Goal: Find specific page/section: Find specific page/section

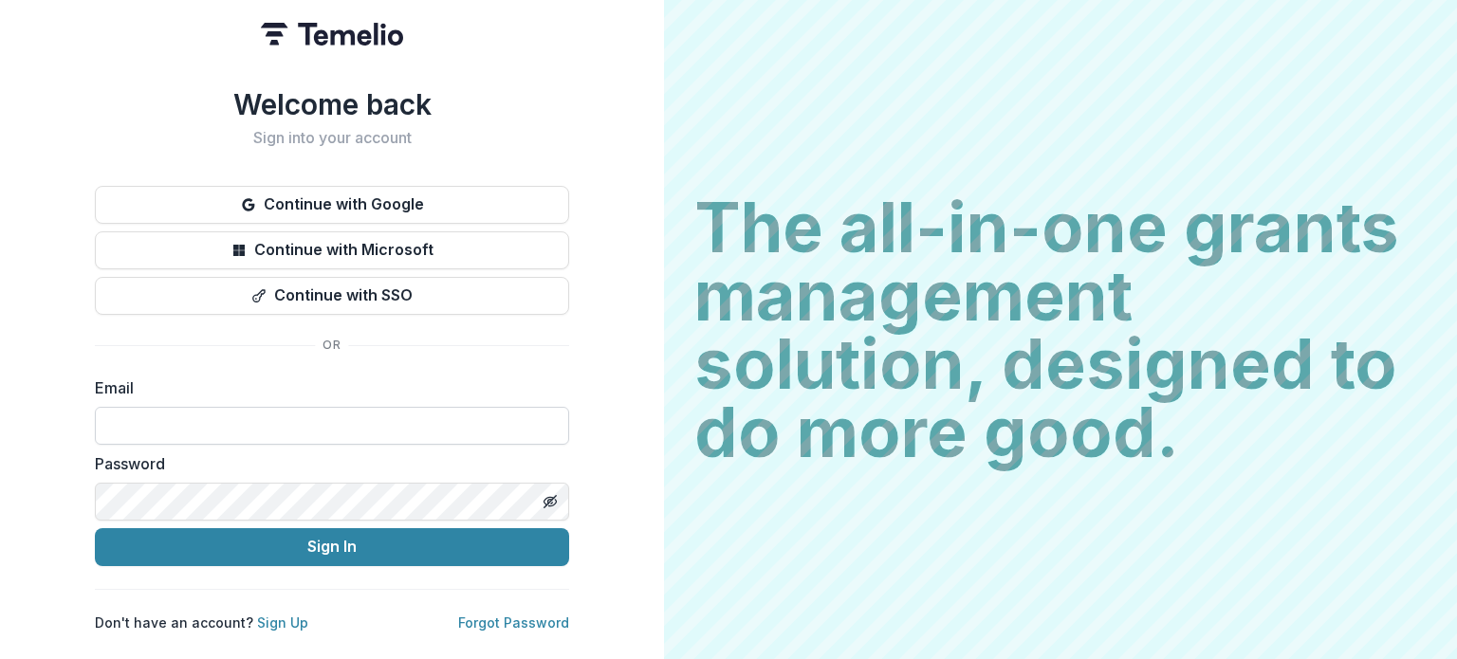
click at [279, 409] on input at bounding box center [332, 426] width 474 height 38
type input "**********"
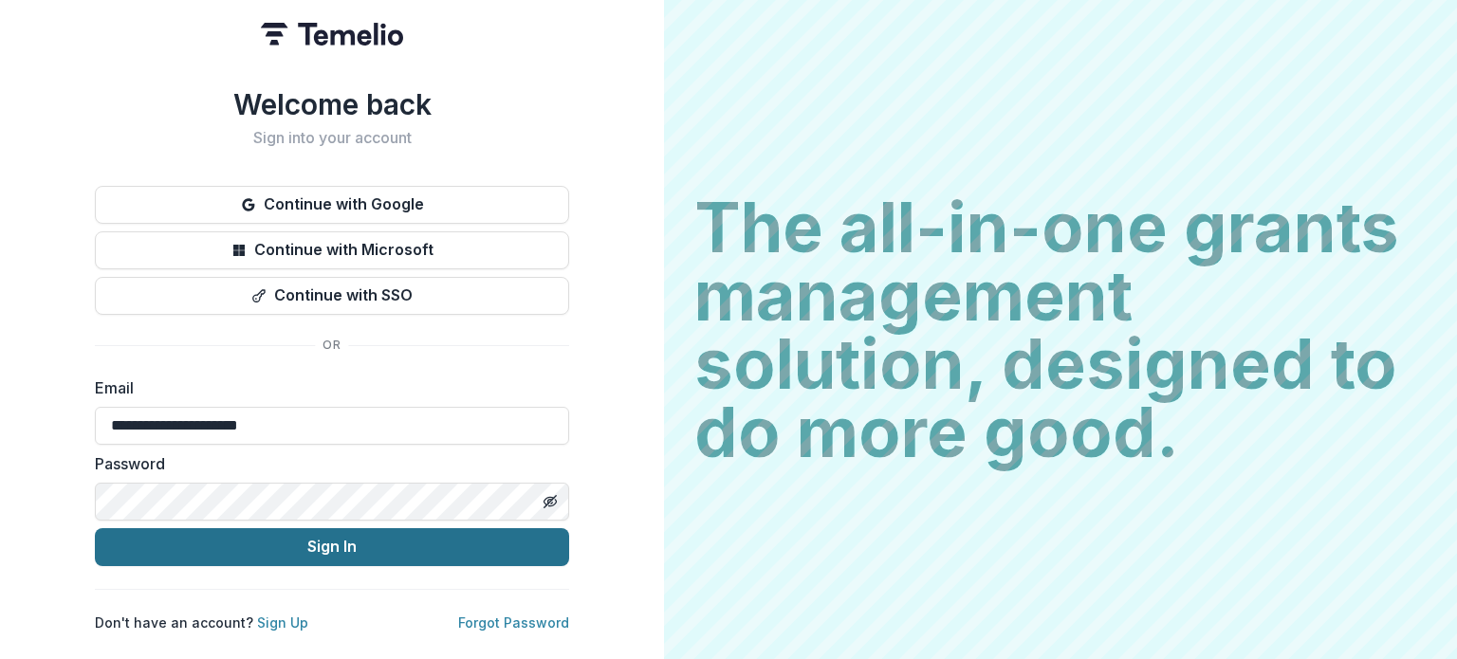
click at [380, 538] on button "Sign In" at bounding box center [332, 547] width 474 height 38
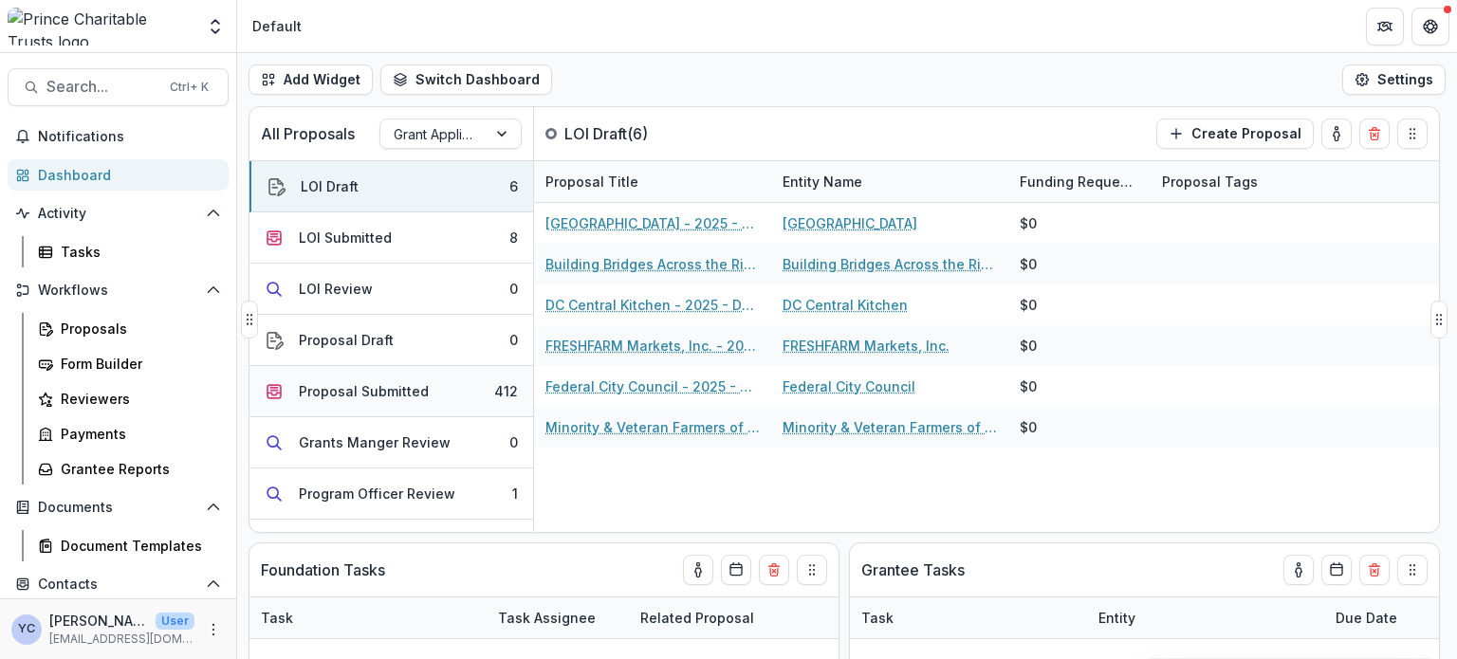
scroll to position [82, 0]
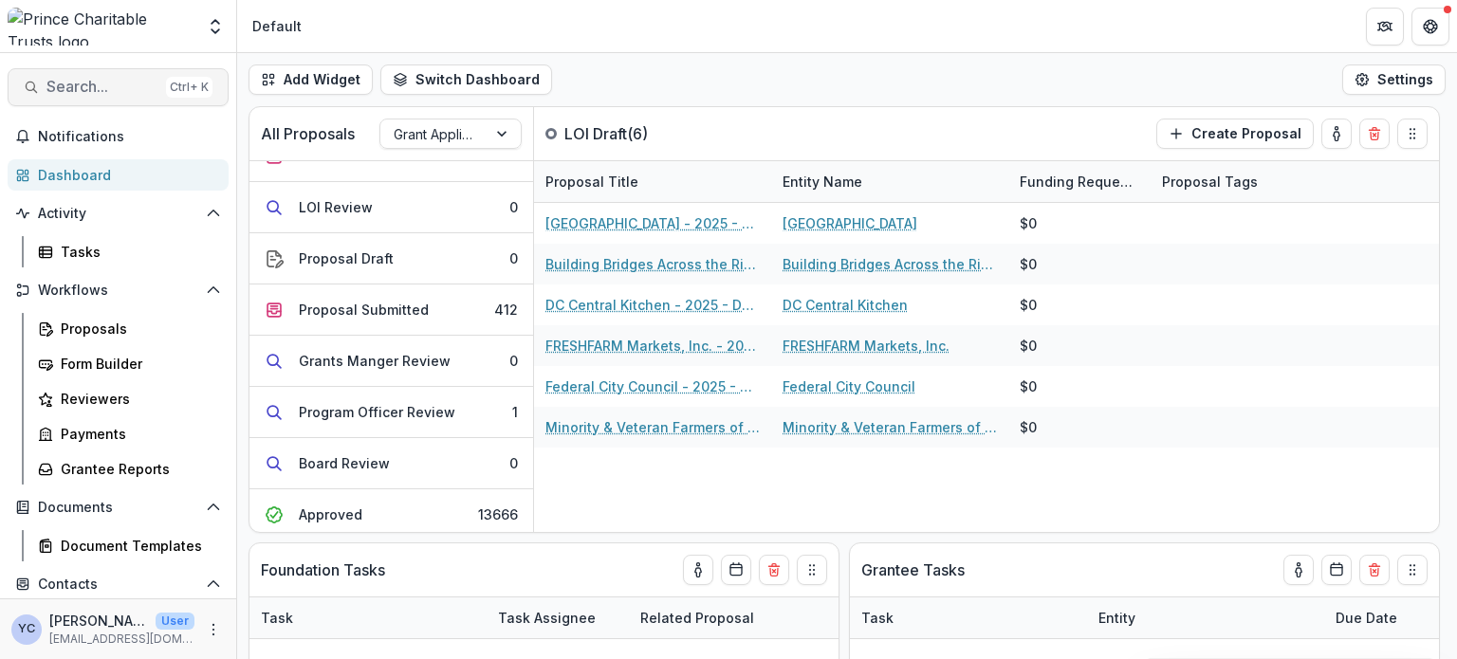
click at [106, 90] on span "Search..." at bounding box center [102, 87] width 112 height 18
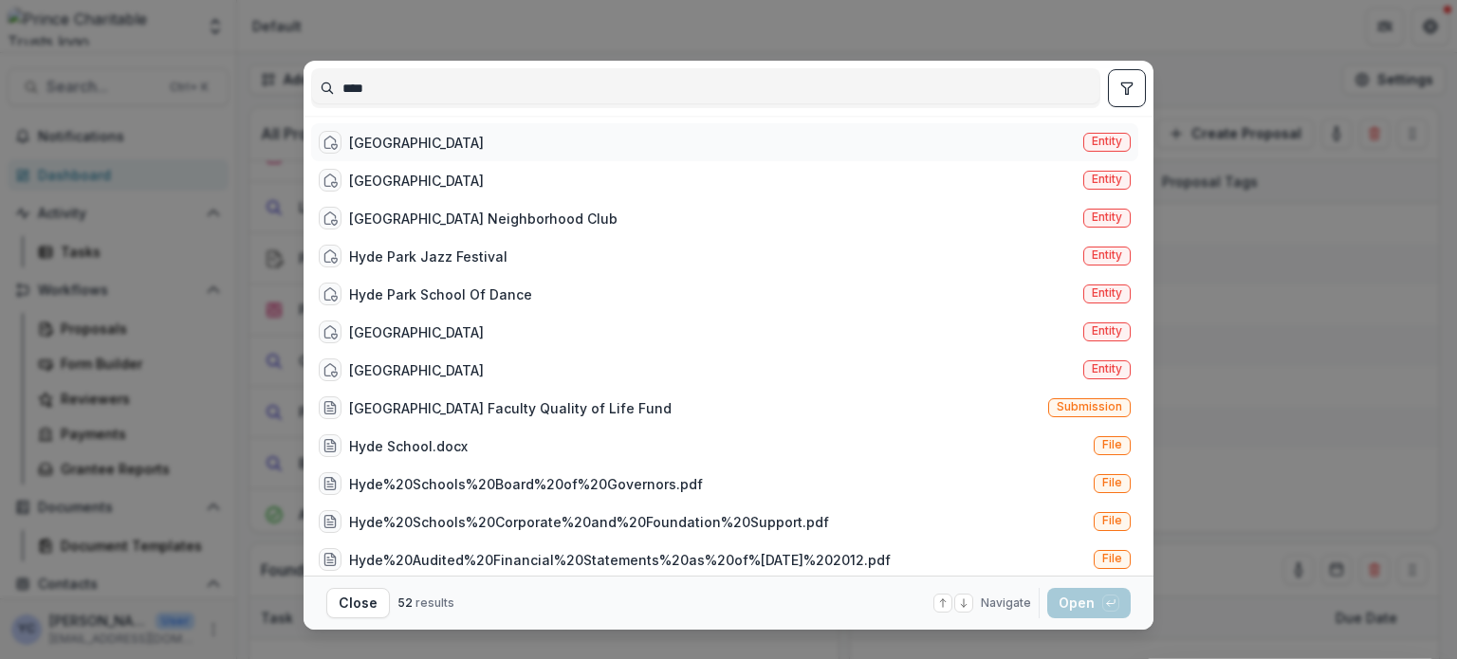
type input "****"
click at [421, 144] on div "[GEOGRAPHIC_DATA]" at bounding box center [416, 143] width 135 height 20
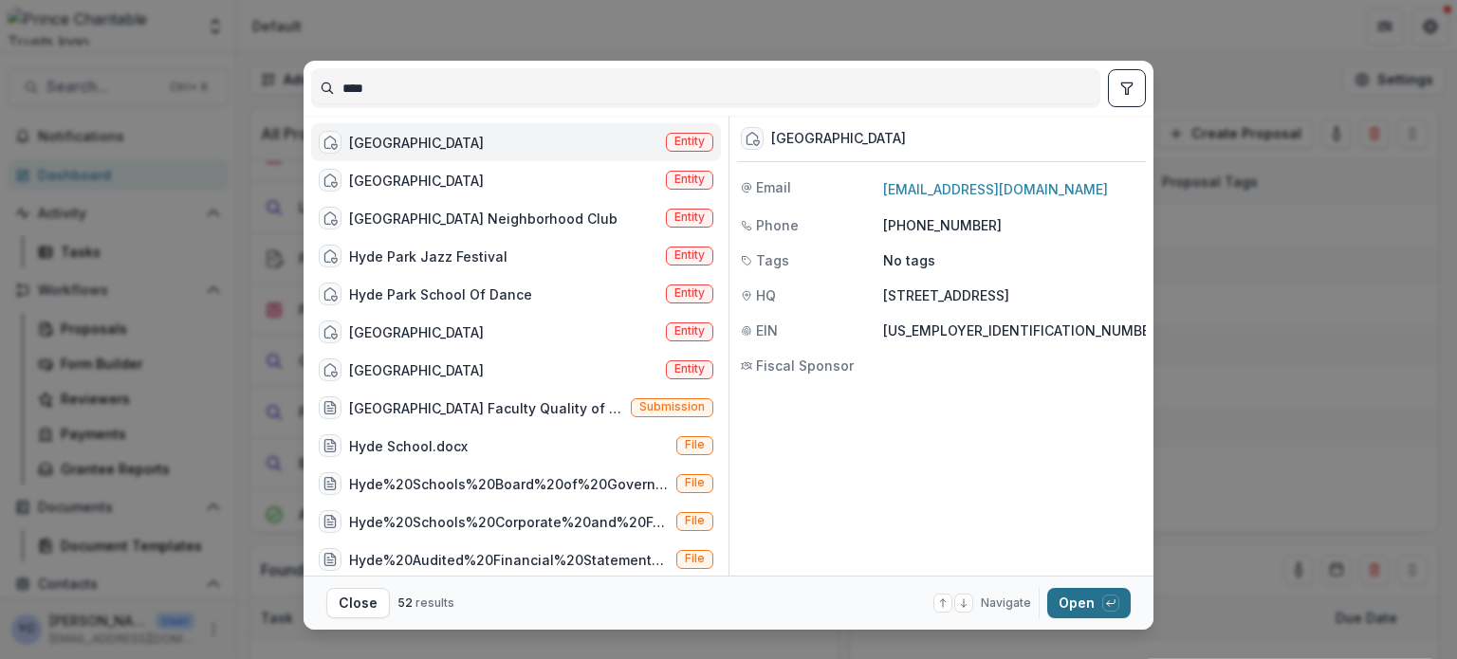
click at [1077, 600] on button "Open with enter key" at bounding box center [1088, 603] width 83 height 30
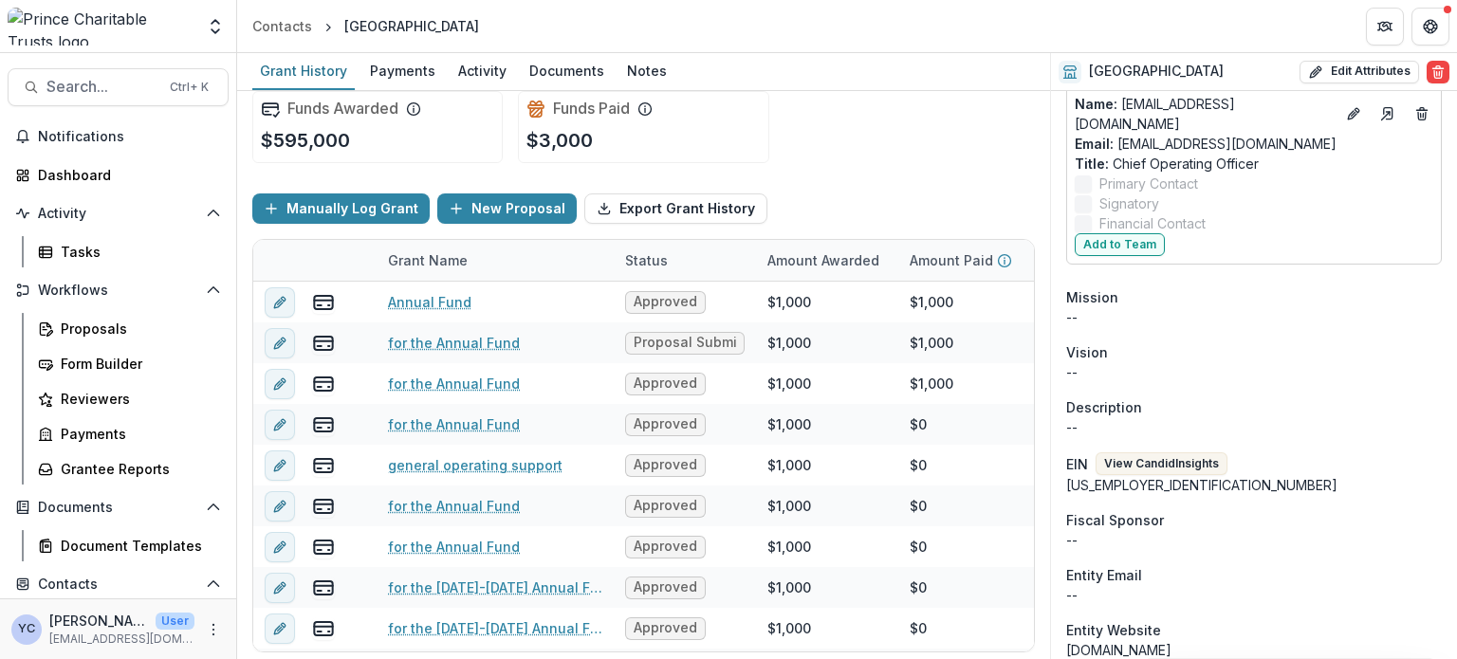
click at [1169, 510] on div "Fiscal Sponsor" at bounding box center [1254, 520] width 376 height 20
drag, startPoint x: 1169, startPoint y: 499, endPoint x: 275, endPoint y: 85, distance: 984.6
click at [348, 45] on div "Team Settings Admin Settings Contacts [GEOGRAPHIC_DATA] Search... Ctrl + K Noti…" at bounding box center [728, 329] width 1457 height 659
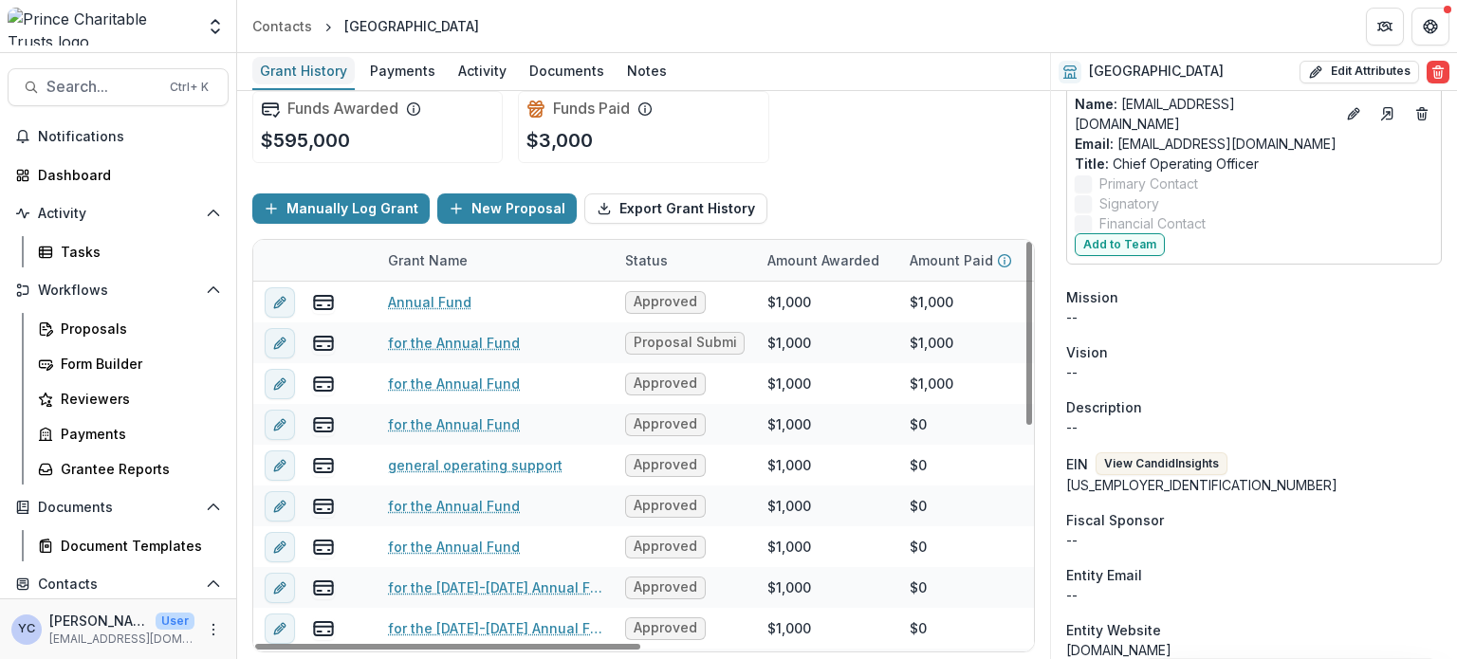
scroll to position [846, 0]
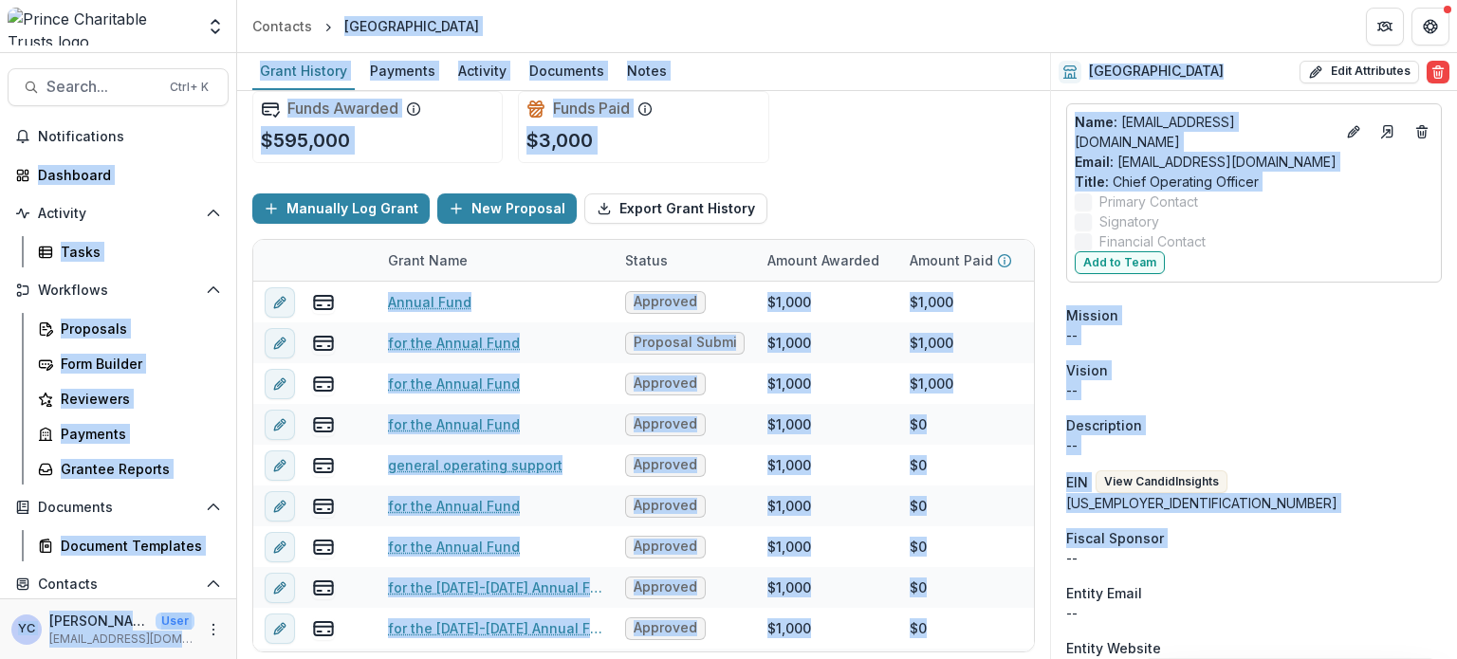
click at [880, 147] on div "Funds Awarded $595,000 Funds Paid $3,000" at bounding box center [643, 127] width 783 height 102
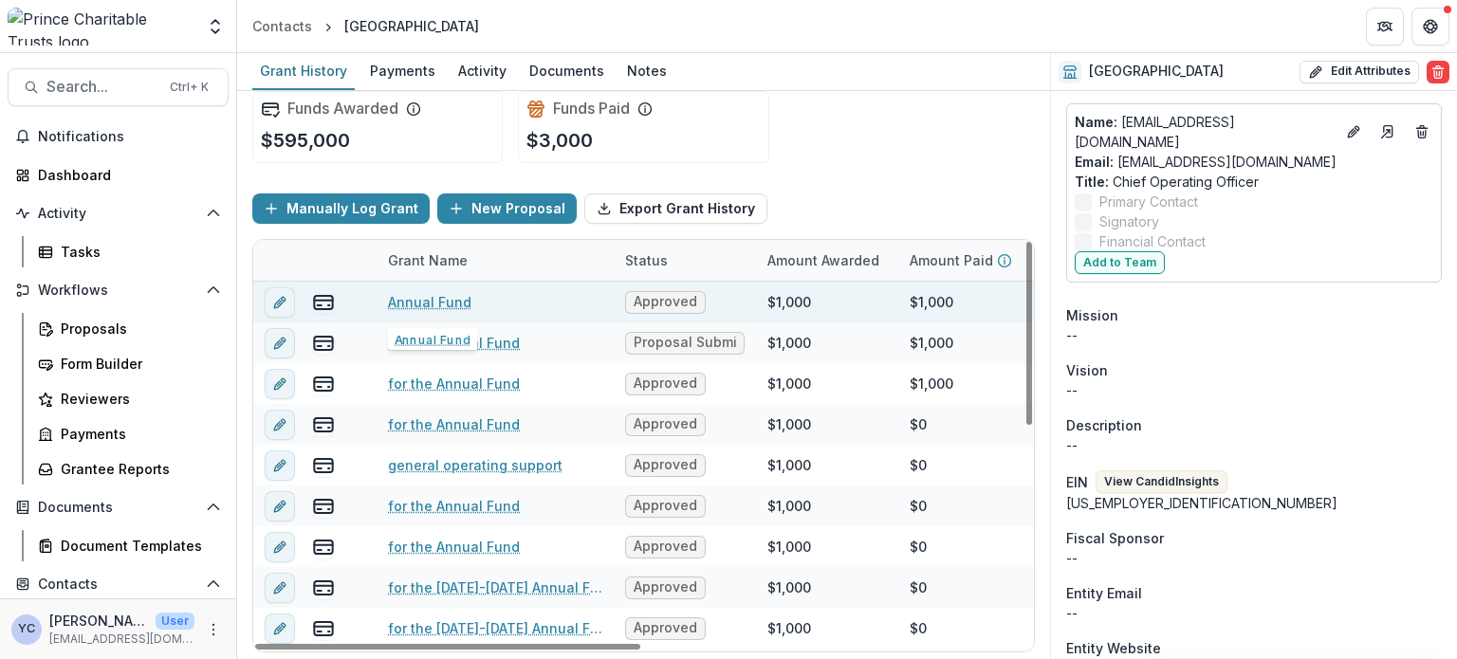
click at [431, 303] on link "Annual Fund" at bounding box center [429, 302] width 83 height 20
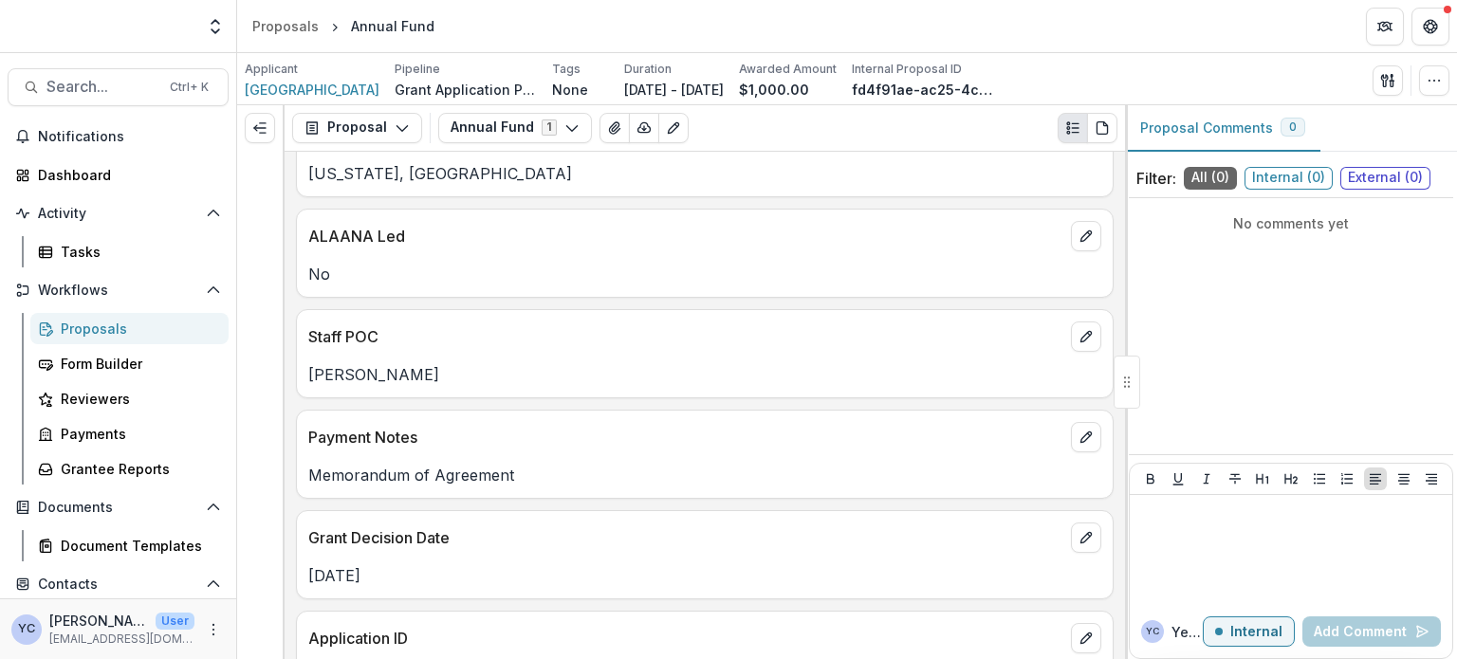
scroll to position [199, 0]
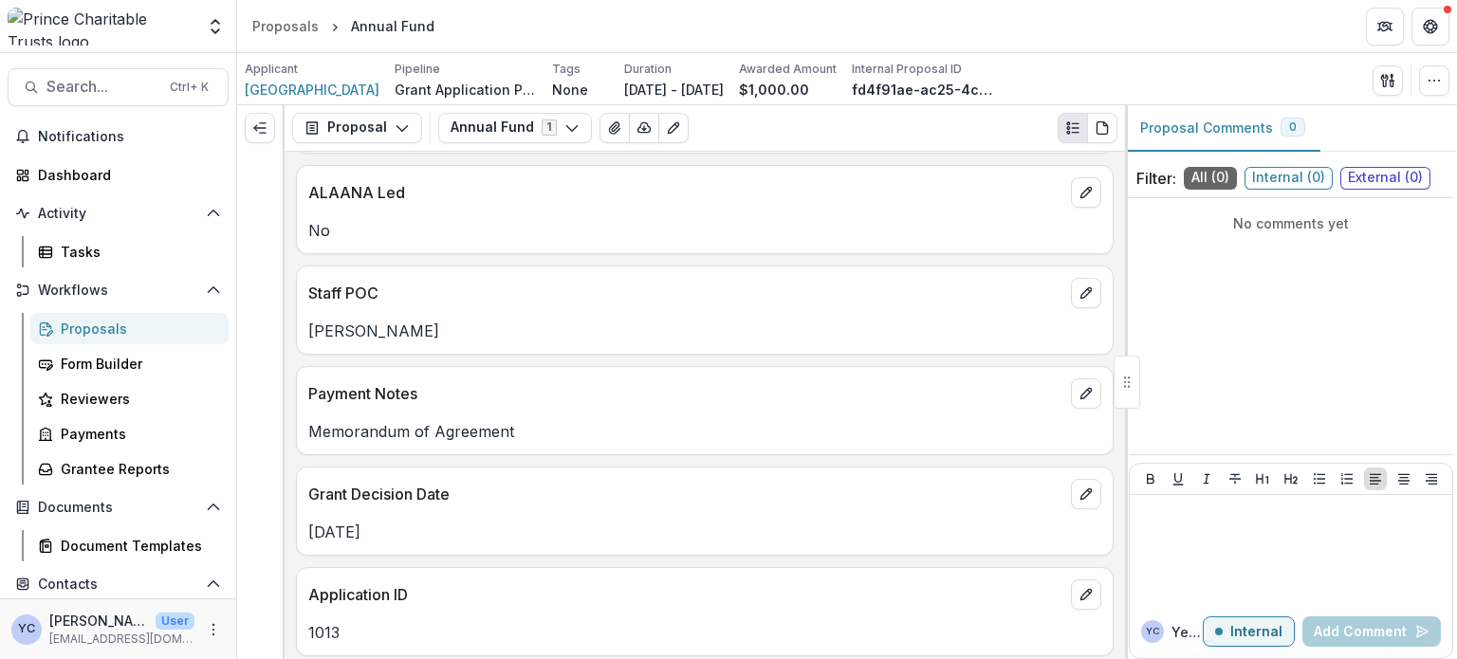
click at [342, 288] on p "Staff POC" at bounding box center [685, 293] width 755 height 23
click at [341, 324] on p "[PERSON_NAME]" at bounding box center [704, 331] width 793 height 23
click at [292, 392] on div "SubProgram Areas Other Geographic Areas [US_STATE], [GEOGRAPHIC_DATA] ALAANA Le…" at bounding box center [705, 406] width 840 height 508
click at [331, 287] on p "Staff POC" at bounding box center [685, 293] width 755 height 23
click at [108, 358] on div "Form Builder" at bounding box center [137, 364] width 153 height 20
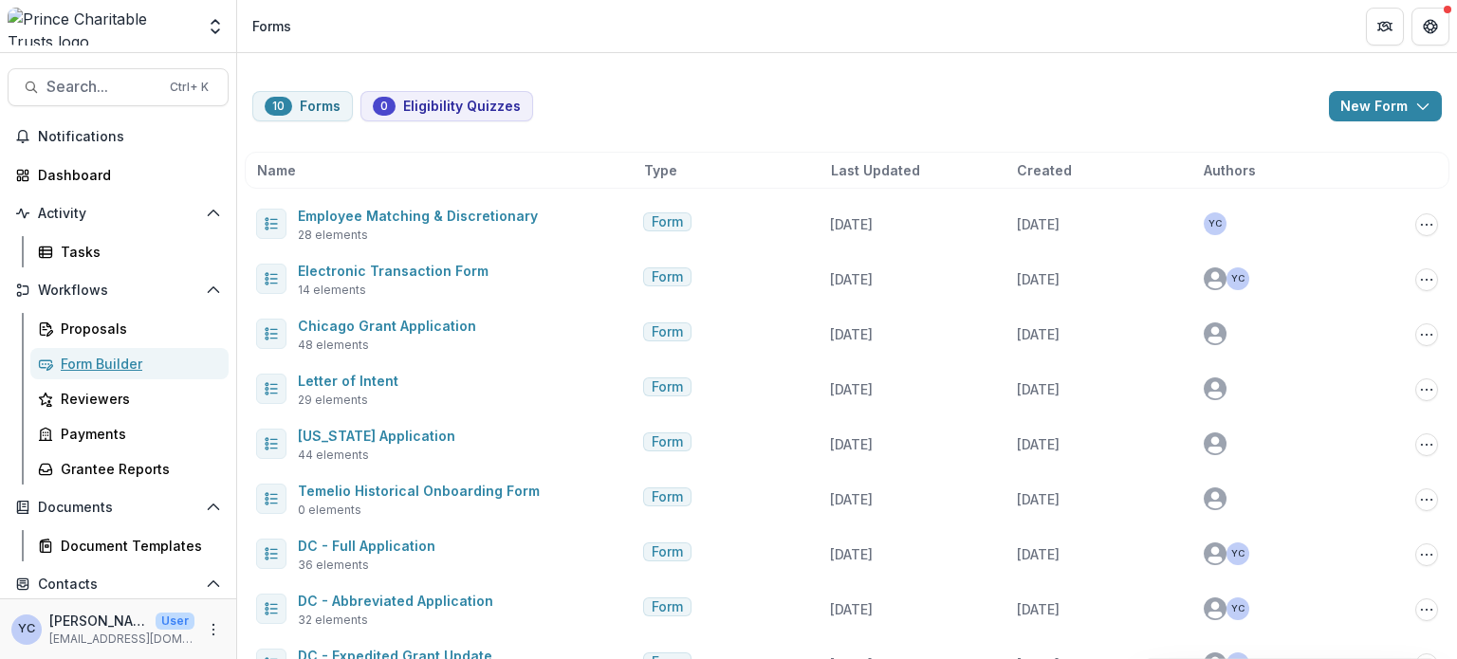
scroll to position [101, 0]
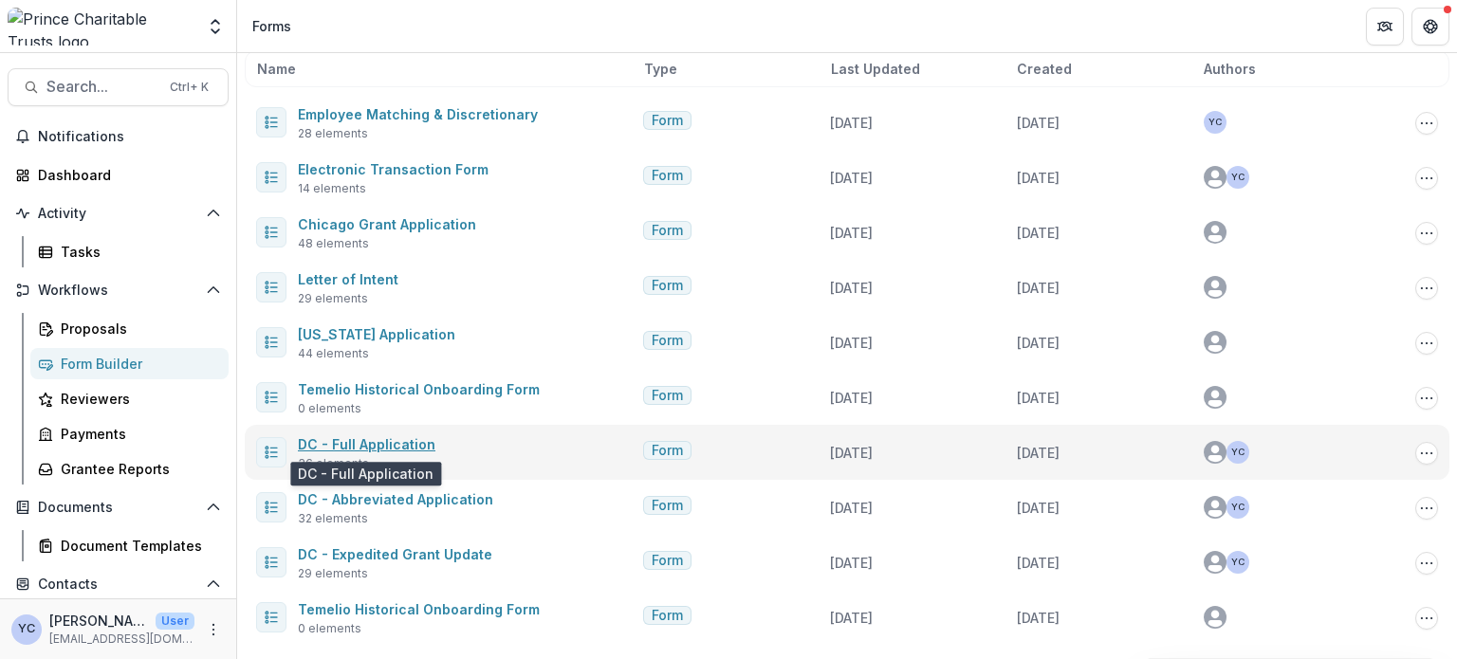
click at [389, 441] on link "DC - Full Application" at bounding box center [367, 444] width 138 height 16
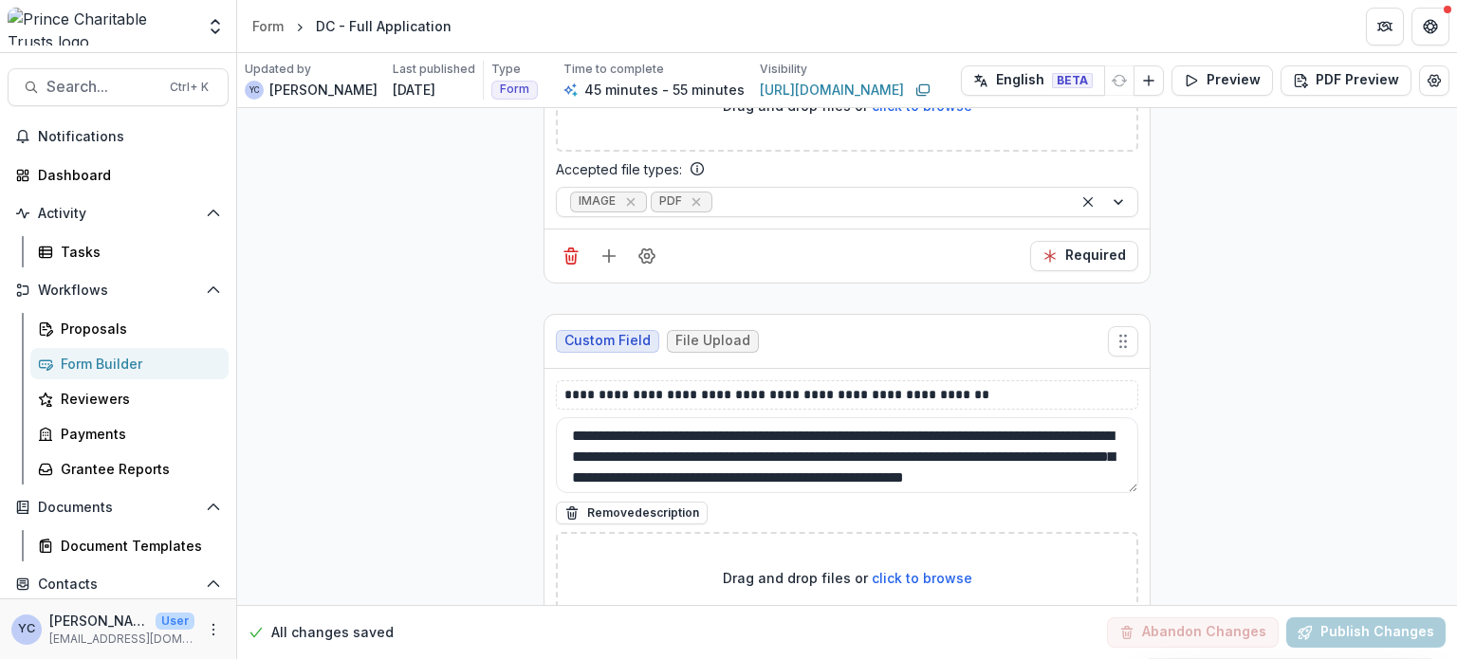
scroll to position [13716, 0]
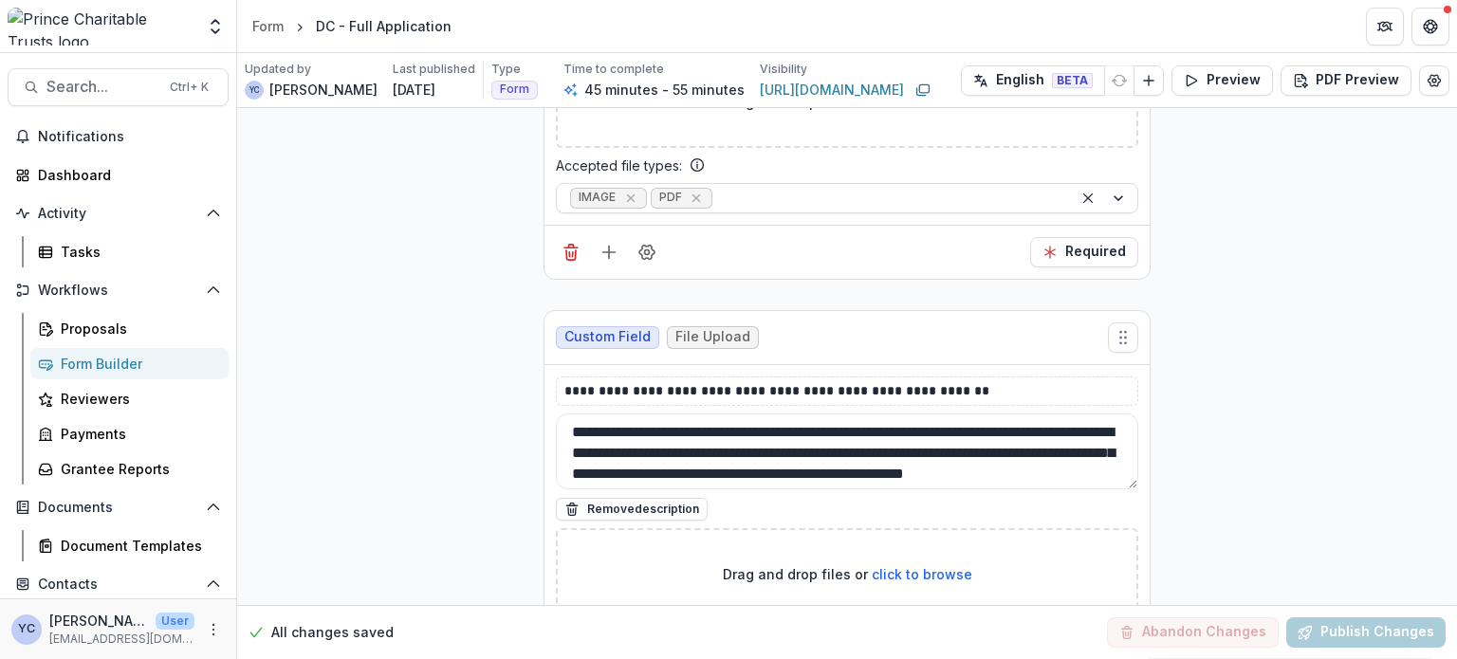
click at [104, 360] on div "Form Builder" at bounding box center [137, 364] width 153 height 20
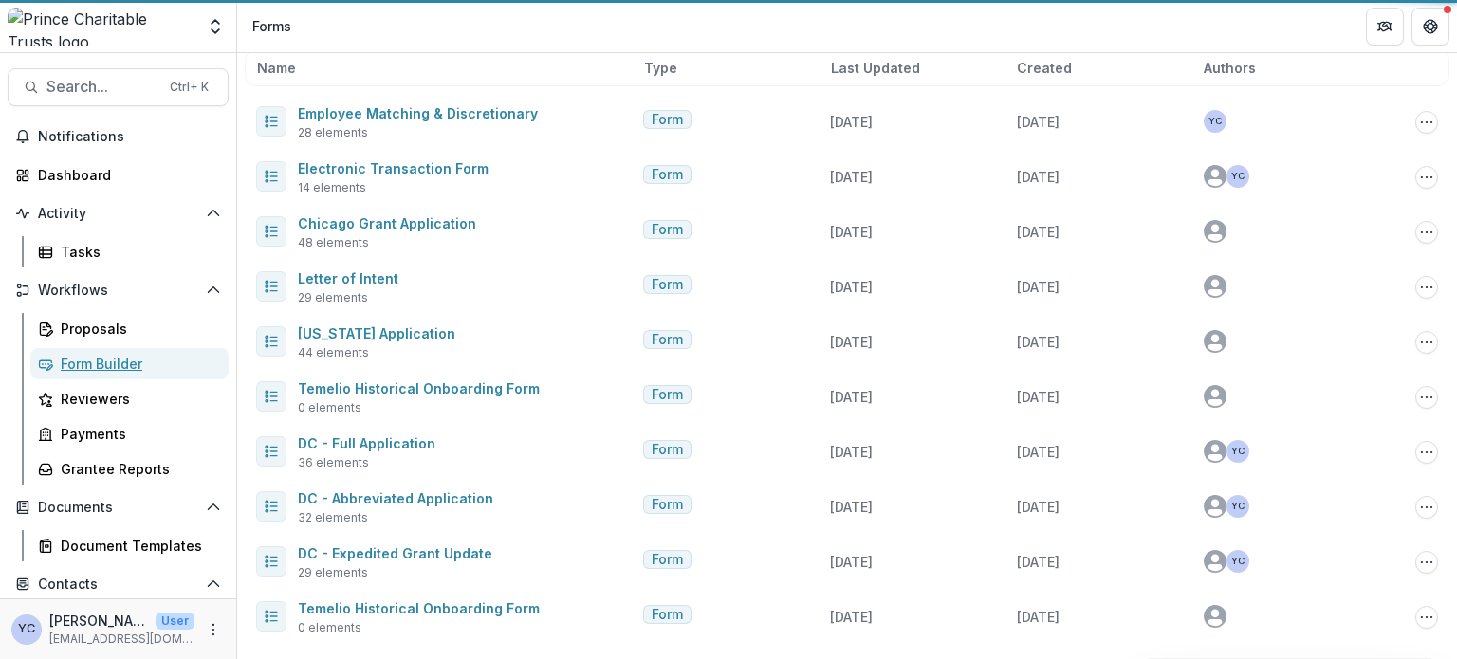
scroll to position [101, 0]
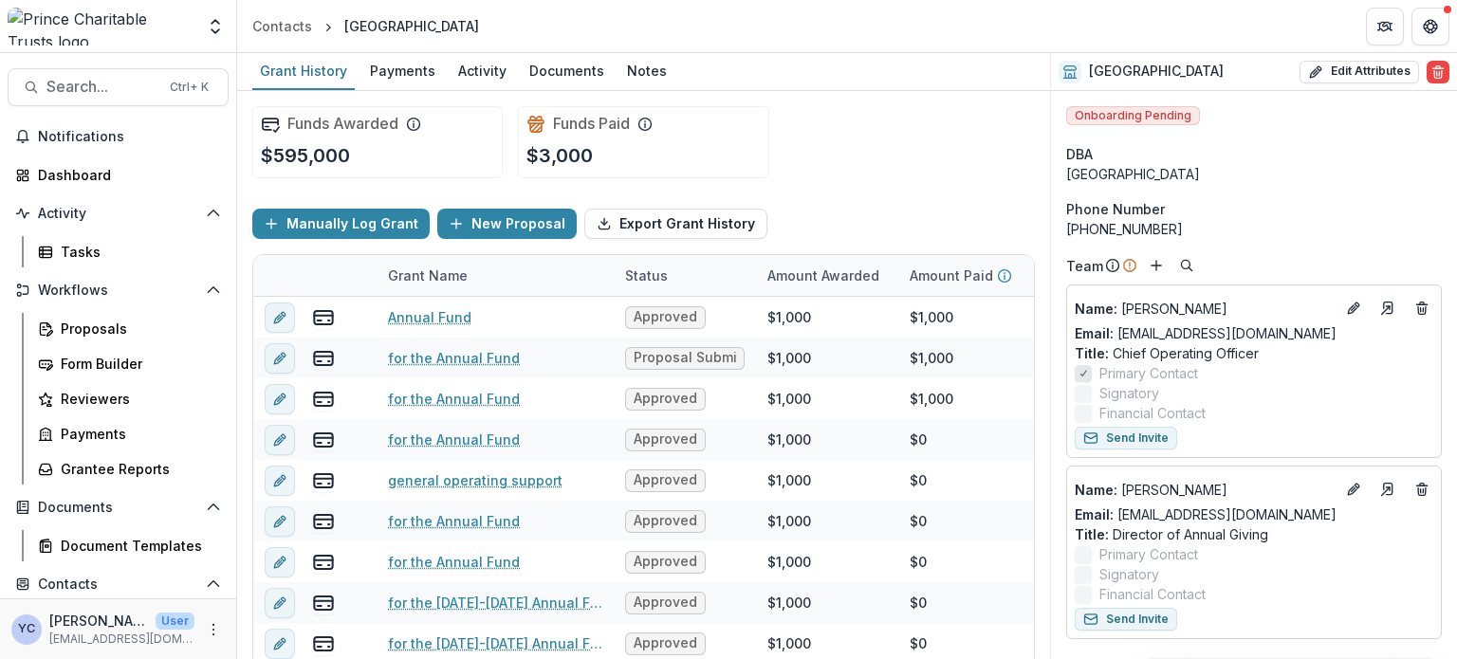
click at [846, 162] on div "Funds Awarded $595,000 Funds Paid $3,000" at bounding box center [643, 142] width 783 height 102
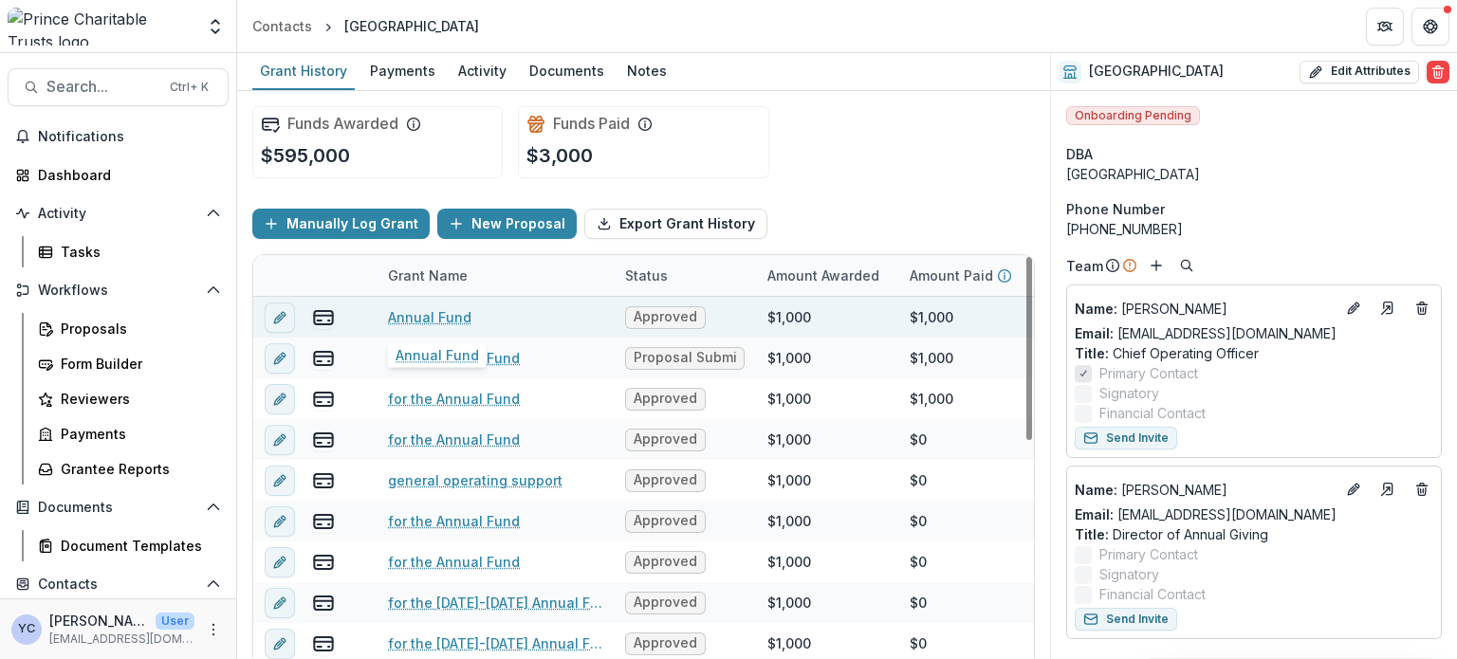
click at [412, 314] on link "Annual Fund" at bounding box center [429, 317] width 83 height 20
